Goal: Task Accomplishment & Management: Manage account settings

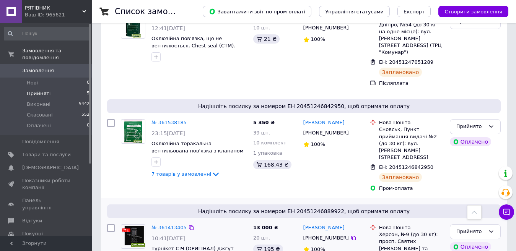
scroll to position [313, 0]
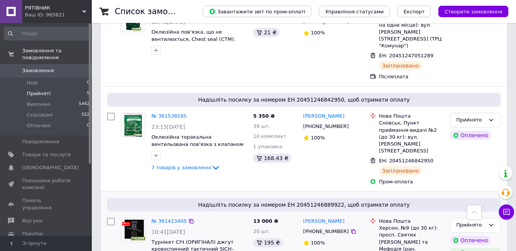
drag, startPoint x: 388, startPoint y: 211, endPoint x: 428, endPoint y: 215, distance: 40.3
copy div "20451246889922"
click at [173, 113] on link "№ 361538185" at bounding box center [168, 116] width 35 height 6
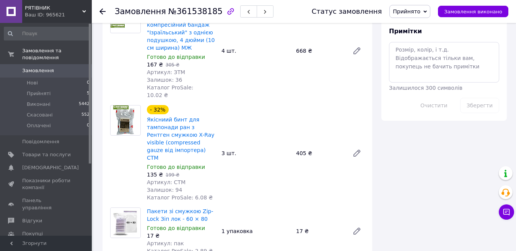
scroll to position [803, 0]
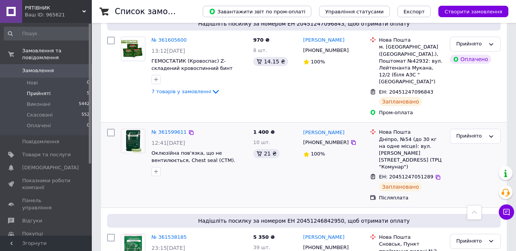
scroll to position [230, 0]
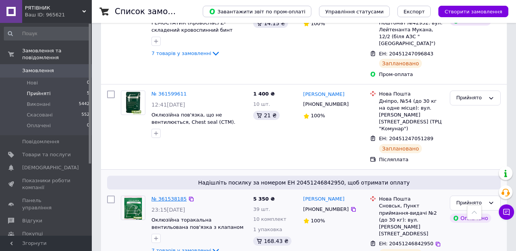
click at [171, 196] on link "№ 361538185" at bounding box center [168, 199] width 35 height 6
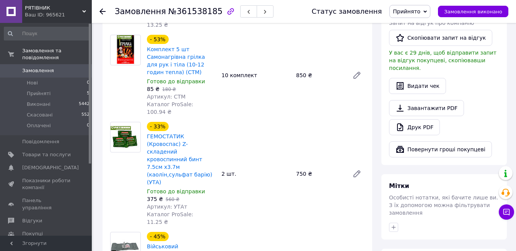
scroll to position [306, 0]
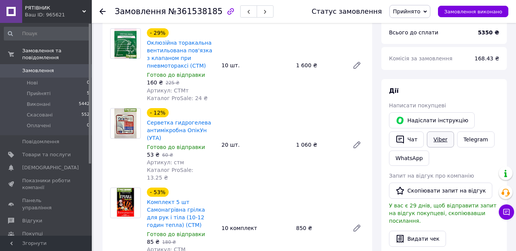
click at [434, 133] on link "Viber" at bounding box center [440, 140] width 27 height 16
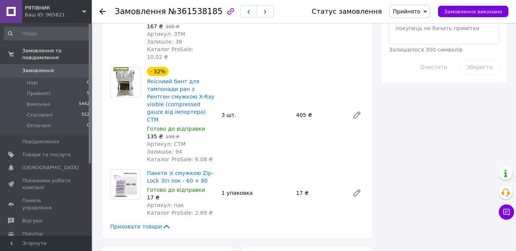
scroll to position [803, 0]
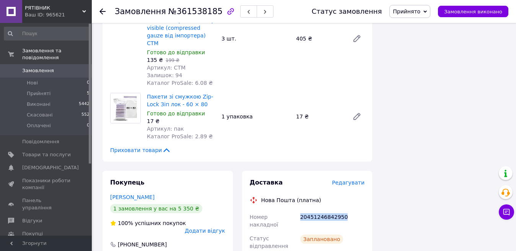
drag, startPoint x: 301, startPoint y: 140, endPoint x: 339, endPoint y: 139, distance: 38.6
click at [342, 210] on div "20451246842950" at bounding box center [332, 220] width 67 height 21
copy div "20451246842950"
click at [39, 90] on span "Прийняті" at bounding box center [39, 93] width 24 height 7
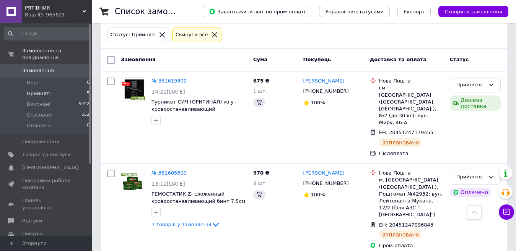
scroll to position [77, 0]
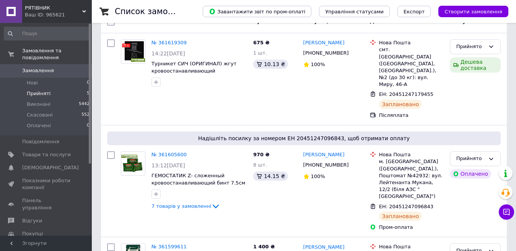
click at [46, 90] on span "Прийняті" at bounding box center [39, 93] width 24 height 7
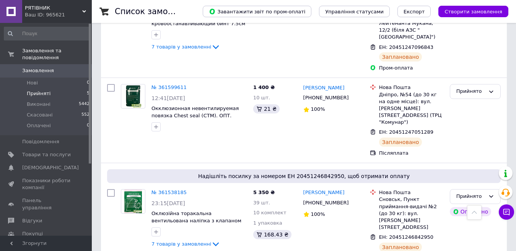
scroll to position [198, 0]
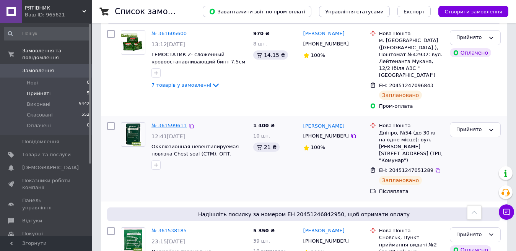
click at [171, 123] on link "№ 361599611" at bounding box center [168, 126] width 35 height 6
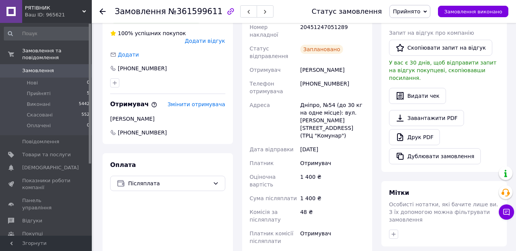
scroll to position [121, 0]
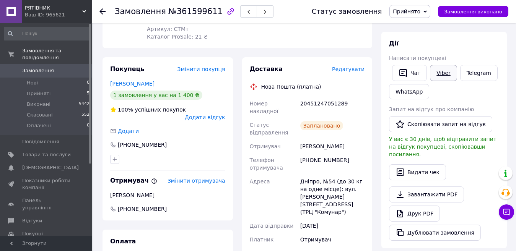
click at [438, 76] on link "Viber" at bounding box center [443, 73] width 27 height 16
click at [40, 90] on span "Прийняті" at bounding box center [39, 93] width 24 height 7
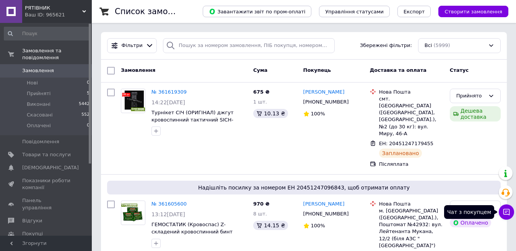
click at [504, 216] on icon at bounding box center [507, 212] width 8 height 8
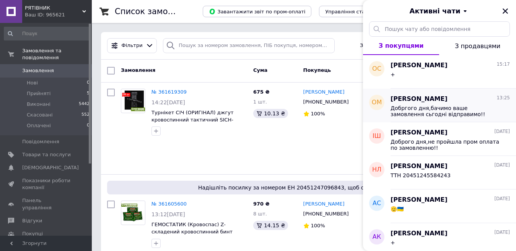
click at [454, 106] on span "Добргого дня,бачимо ваше замовлення сьгодні відправимо!!" at bounding box center [445, 111] width 109 height 12
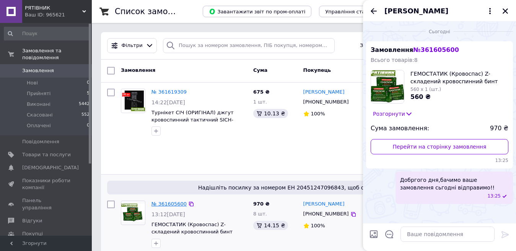
click at [161, 201] on link "№ 361605600" at bounding box center [168, 204] width 35 height 6
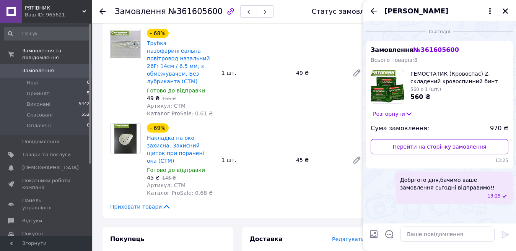
scroll to position [765, 0]
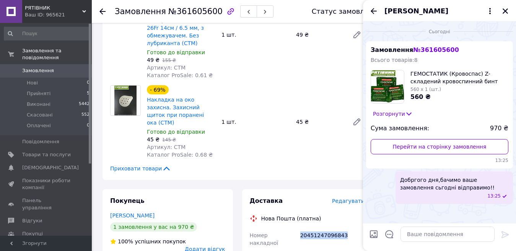
drag, startPoint x: 300, startPoint y: 188, endPoint x: 342, endPoint y: 191, distance: 41.8
click at [342, 229] on div "20451247096843" at bounding box center [332, 239] width 67 height 21
copy div "20451247096843"
click at [423, 235] on textarea at bounding box center [447, 234] width 94 height 15
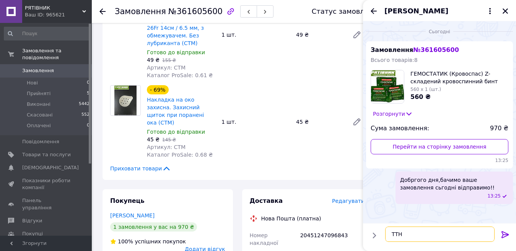
paste textarea "20451247096843"
type textarea "ТТН 20451247096843"
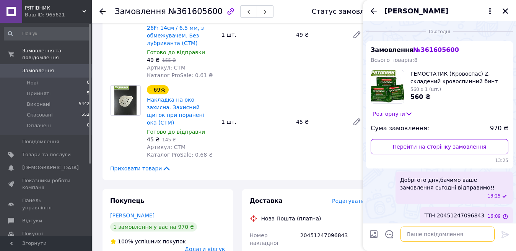
scroll to position [4, 0]
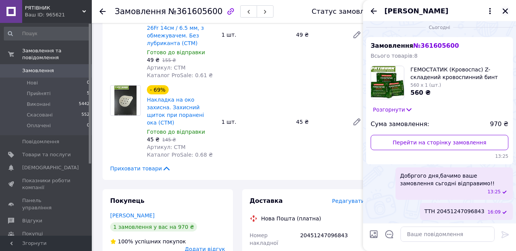
click at [507, 11] on icon "Закрити" at bounding box center [505, 11] width 7 height 7
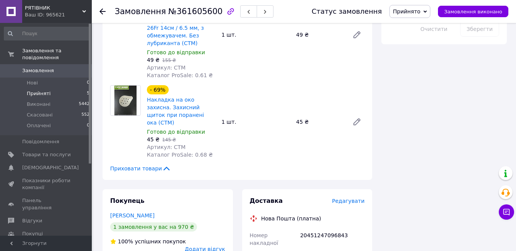
click at [38, 90] on span "Прийняті" at bounding box center [39, 93] width 24 height 7
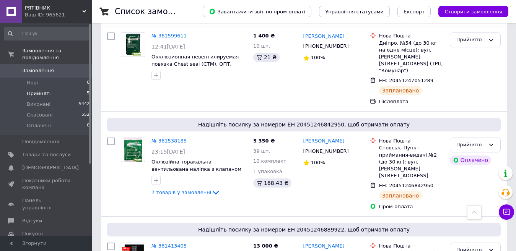
scroll to position [313, 0]
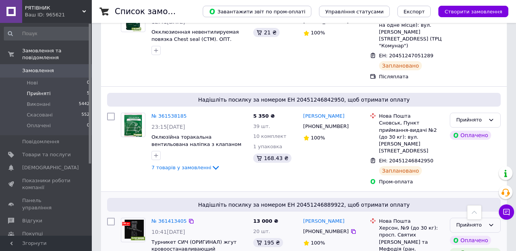
click at [491, 222] on icon at bounding box center [491, 225] width 6 height 6
click at [463, 234] on li "Виконано" at bounding box center [475, 241] width 50 height 14
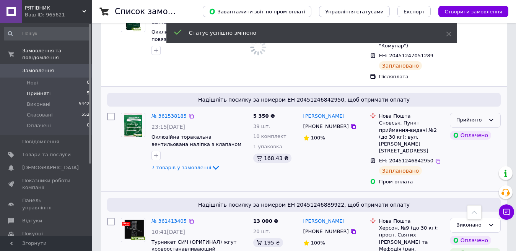
click at [492, 117] on icon at bounding box center [491, 120] width 6 height 6
click at [473, 129] on li "Виконано" at bounding box center [475, 136] width 50 height 14
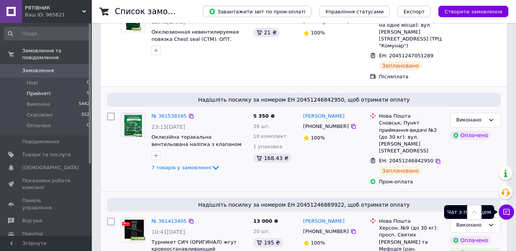
click at [508, 213] on icon at bounding box center [507, 212] width 8 height 8
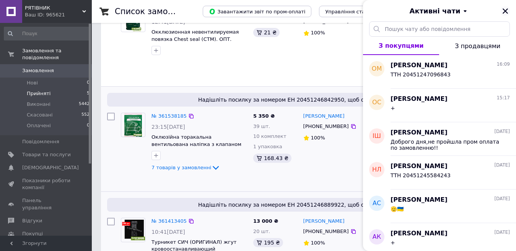
click at [503, 13] on icon "Закрити" at bounding box center [505, 11] width 7 height 7
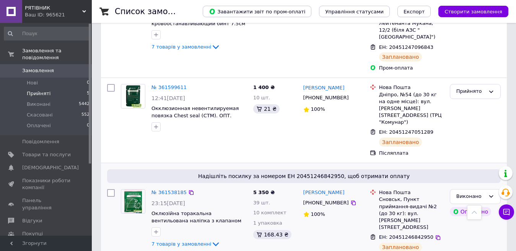
scroll to position [198, 0]
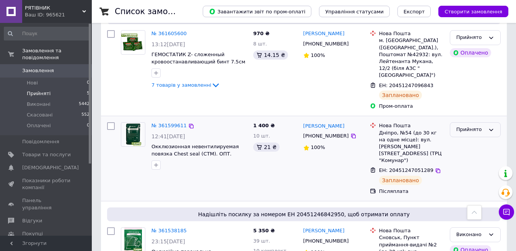
click at [491, 127] on icon at bounding box center [491, 130] width 6 height 6
click at [477, 139] on li "Виконано" at bounding box center [475, 146] width 50 height 14
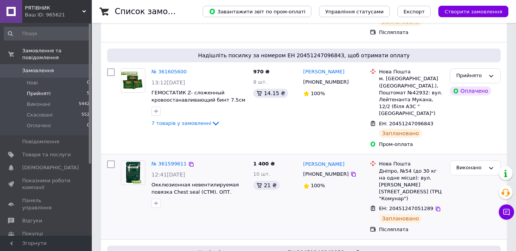
scroll to position [121, 0]
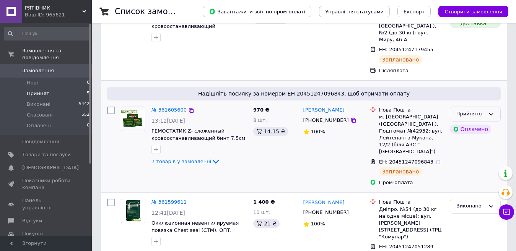
click at [488, 111] on icon at bounding box center [491, 114] width 6 height 6
click at [476, 123] on li "Виконано" at bounding box center [475, 130] width 50 height 14
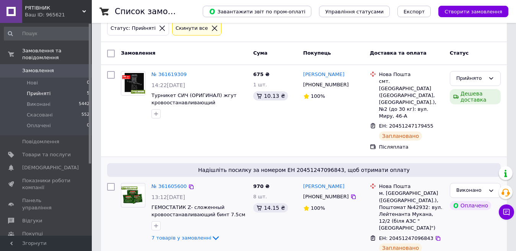
scroll to position [7, 0]
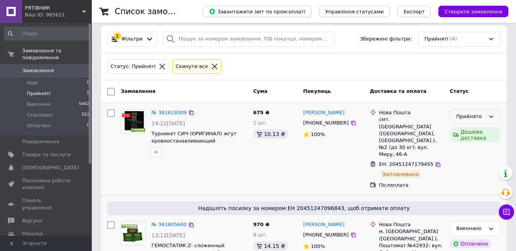
click at [488, 118] on div "Прийнято" at bounding box center [475, 116] width 51 height 15
click at [477, 134] on li "Виконано" at bounding box center [475, 133] width 50 height 14
